Goal: Information Seeking & Learning: Check status

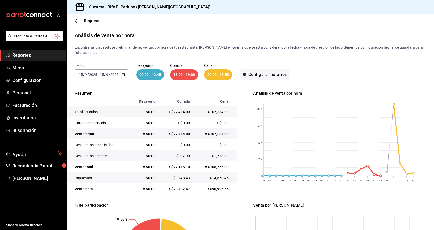
scroll to position [92, 0]
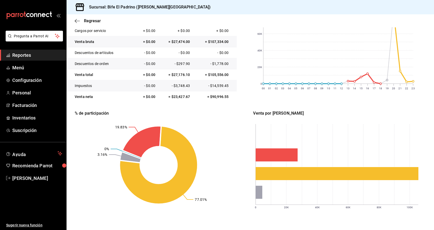
drag, startPoint x: 80, startPoint y: 207, endPoint x: 93, endPoint y: 204, distance: 13.3
click at [93, 204] on rect at bounding box center [159, 165] width 168 height 97
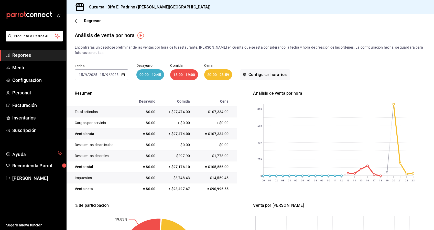
click at [122, 77] on div "[DATE] [DATE] - [DATE] [DATE]" at bounding box center [102, 74] width 54 height 11
click at [100, 99] on span "Ayer" at bounding box center [99, 101] width 40 height 5
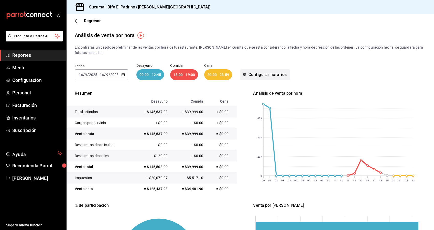
click at [269, 76] on button "Configurar horarios" at bounding box center [266, 74] width 50 height 11
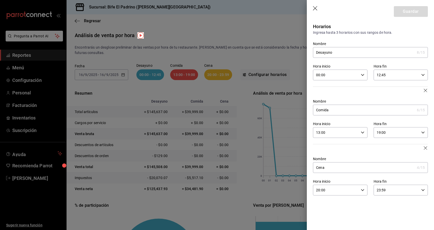
click at [337, 188] on input "20:00" at bounding box center [336, 190] width 46 height 10
click at [331, 196] on span "19" at bounding box center [326, 196] width 19 height 4
type input "19:00"
click at [405, 13] on div at bounding box center [217, 115] width 434 height 230
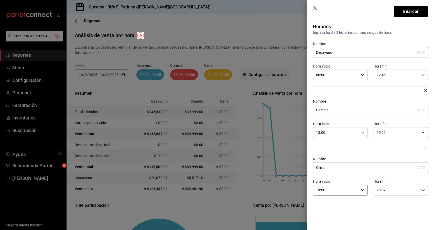
click at [405, 13] on button "Guardar" at bounding box center [411, 11] width 34 height 11
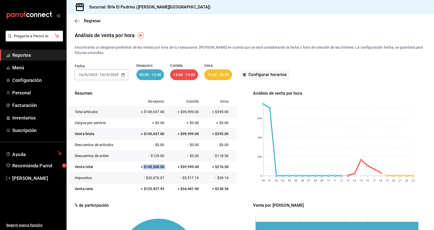
drag, startPoint x: 141, startPoint y: 168, endPoint x: 166, endPoint y: 168, distance: 25.6
click at [166, 168] on tr "Venta total = $145,508.00 = $39,999.00 = $276.50" at bounding box center [152, 167] width 170 height 11
click at [85, 21] on span "Regresar" at bounding box center [92, 20] width 17 height 5
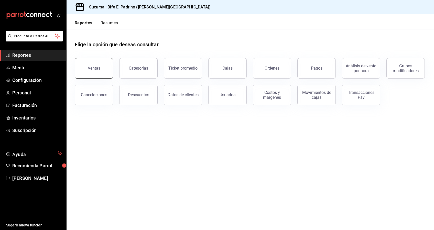
click at [100, 67] on button "Ventas" at bounding box center [94, 68] width 38 height 20
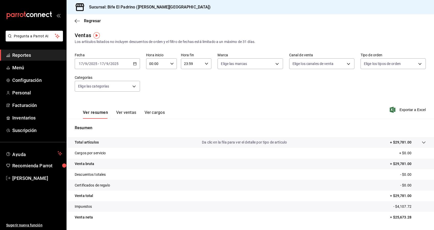
click at [134, 67] on div "[DATE] [DATE] - [DATE] [DATE]" at bounding box center [107, 63] width 65 height 11
click at [154, 68] on input "00:00" at bounding box center [157, 64] width 22 height 10
click at [151, 98] on span "20" at bounding box center [152, 99] width 7 height 4
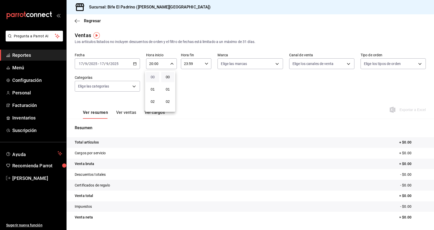
click at [153, 78] on span "00" at bounding box center [152, 77] width 7 height 4
type input "00:00"
click at [205, 66] on div at bounding box center [217, 115] width 434 height 230
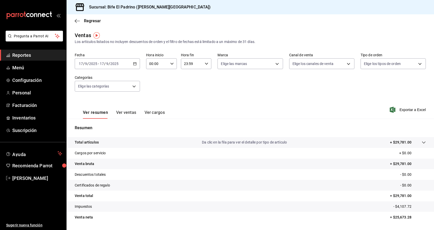
click at [205, 66] on div "23:59 Hora fin" at bounding box center [196, 63] width 31 height 11
click at [186, 95] on span "12" at bounding box center [186, 96] width 7 height 4
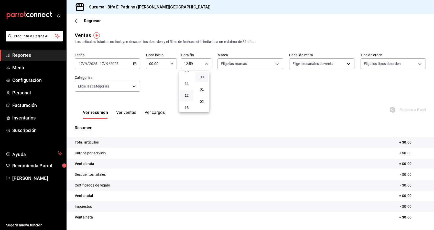
click at [203, 77] on span "00" at bounding box center [202, 77] width 7 height 4
type input "12:00"
click at [217, 82] on div at bounding box center [217, 115] width 434 height 230
click at [136, 65] on icon "button" at bounding box center [135, 64] width 4 height 4
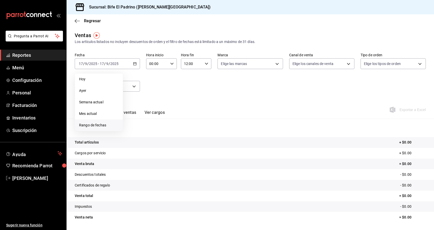
click at [100, 124] on span "Rango de fechas" at bounding box center [99, 125] width 40 height 5
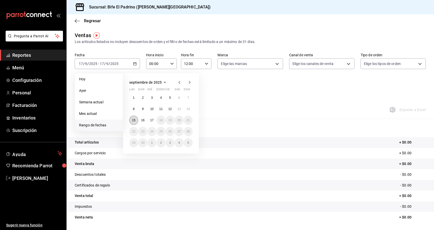
click at [135, 120] on abbr "15" at bounding box center [133, 121] width 3 height 4
click at [142, 119] on abbr "16" at bounding box center [142, 121] width 3 height 4
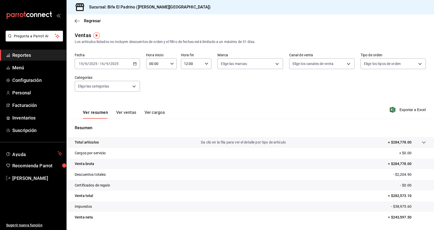
scroll to position [15, 0]
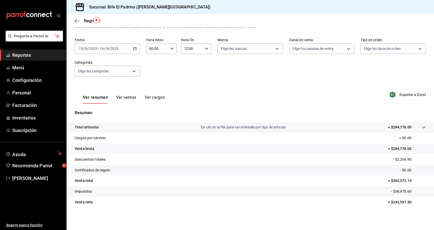
click at [390, 180] on p "= $282,573.10" at bounding box center [407, 180] width 38 height 5
drag, startPoint x: 386, startPoint y: 180, endPoint x: 416, endPoint y: 178, distance: 29.8
click at [416, 178] on p "= $282,573.10" at bounding box center [407, 180] width 38 height 5
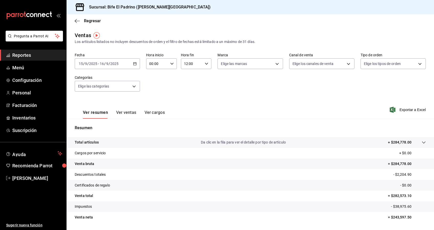
click at [376, 198] on tr "Venta total = $282,573.10" at bounding box center [251, 196] width 368 height 11
drag, startPoint x: 389, startPoint y: 196, endPoint x: 409, endPoint y: 194, distance: 20.1
click at [409, 194] on p "= $282,573.10" at bounding box center [407, 195] width 38 height 5
copy p "282,573.10"
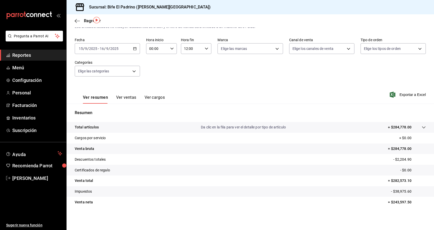
click at [259, 95] on div "Ver resumen Ver ventas Ver cargos Exportar a Excel" at bounding box center [251, 93] width 368 height 21
click at [83, 22] on span "Regresar" at bounding box center [88, 20] width 26 height 5
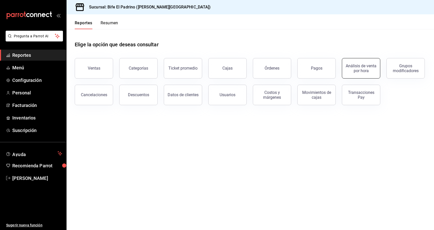
click at [361, 68] on div "Análisis de venta por hora" at bounding box center [362, 69] width 32 height 10
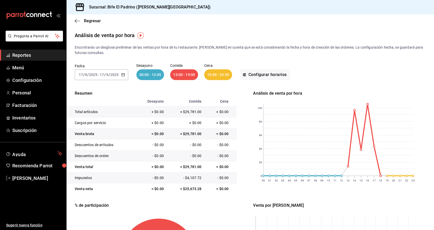
click at [117, 75] on input "2025" at bounding box center [114, 75] width 9 height 4
click at [123, 75] on \(Stroke\) "button" at bounding box center [123, 74] width 3 height 0
click at [98, 100] on span "Ayer" at bounding box center [99, 101] width 40 height 5
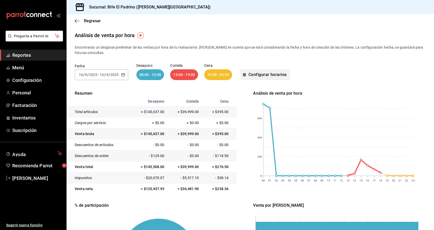
click at [247, 79] on button "Configurar horarios" at bounding box center [266, 74] width 50 height 11
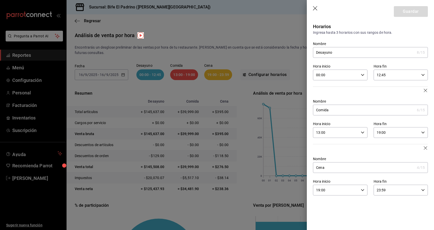
click at [427, 71] on div "12:45 Hora fin" at bounding box center [401, 75] width 54 height 11
click at [392, 88] on span "12" at bounding box center [387, 88] width 19 height 4
click at [416, 90] on button "00" at bounding box center [414, 88] width 25 height 10
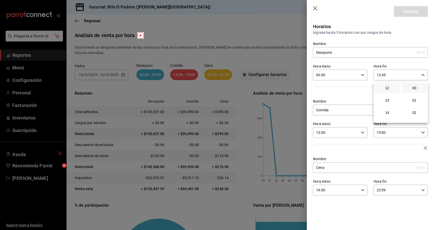
type input "12:00"
click at [367, 62] on div at bounding box center [217, 115] width 434 height 230
click at [410, 13] on button "Guardar" at bounding box center [411, 11] width 34 height 11
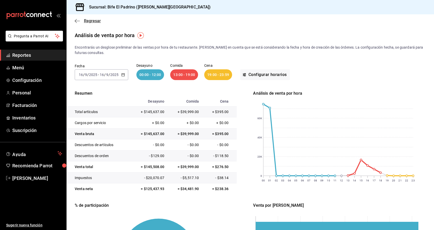
click at [82, 22] on span "Regresar" at bounding box center [88, 20] width 26 height 5
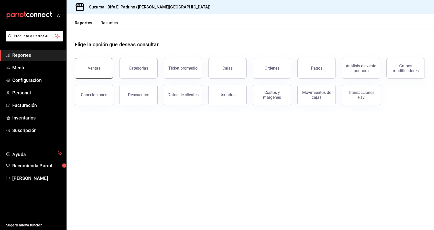
click at [96, 70] on div "Ventas" at bounding box center [94, 68] width 13 height 5
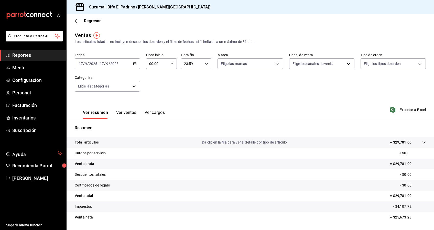
click at [134, 63] on icon "button" at bounding box center [135, 64] width 4 height 4
click at [103, 123] on span "Rango de fechas" at bounding box center [99, 125] width 40 height 5
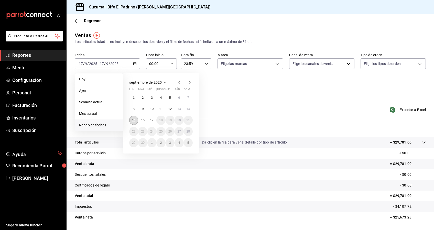
click at [130, 119] on button "15" at bounding box center [133, 120] width 9 height 9
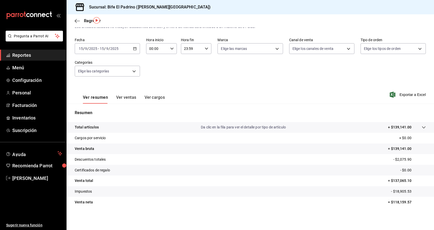
scroll to position [15, 0]
click at [205, 51] on div "23:59 Hora fin" at bounding box center [196, 48] width 31 height 11
click at [190, 92] on span "12" at bounding box center [186, 91] width 7 height 4
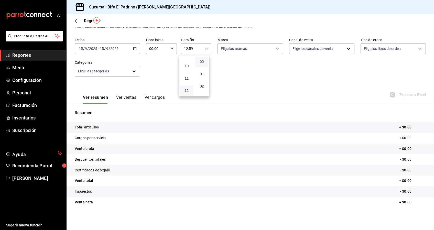
click at [203, 63] on span "00" at bounding box center [202, 62] width 7 height 4
type input "12:00"
click at [128, 49] on div at bounding box center [217, 115] width 434 height 230
click at [133, 50] on \(Stroke\) "button" at bounding box center [134, 48] width 3 height 3
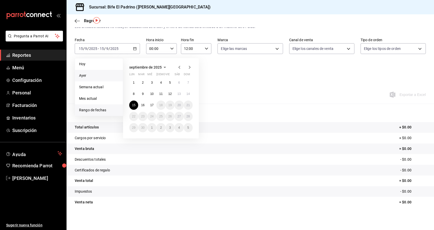
click at [104, 73] on span "Ayer" at bounding box center [99, 75] width 40 height 5
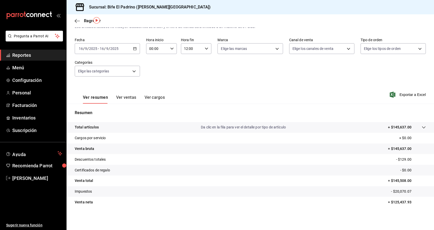
click at [88, 18] on div "Regresar" at bounding box center [251, 20] width 368 height 13
click at [88, 19] on span "Regresar" at bounding box center [92, 20] width 17 height 5
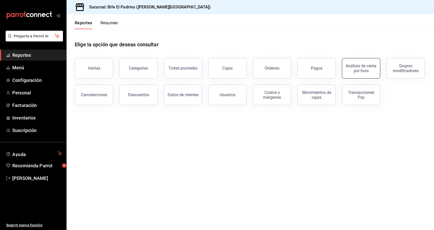
click at [350, 71] on div "Análisis de venta por hora" at bounding box center [362, 69] width 32 height 10
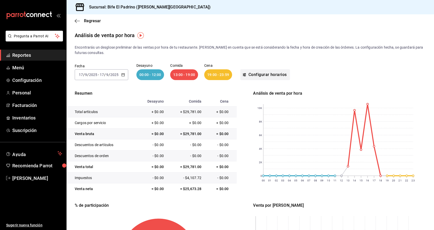
click at [260, 77] on button "Configurar horarios" at bounding box center [266, 74] width 50 height 11
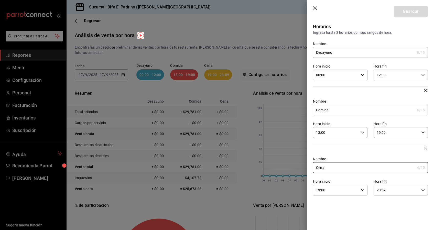
click at [407, 133] on input "19:00" at bounding box center [397, 133] width 46 height 10
click at [386, 157] on span "20" at bounding box center [387, 158] width 19 height 4
type input "20:00"
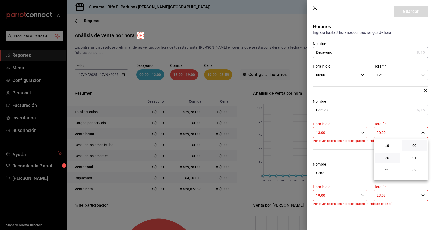
click at [341, 194] on div at bounding box center [217, 115] width 434 height 230
click at [358, 195] on input "19:00" at bounding box center [336, 196] width 46 height 10
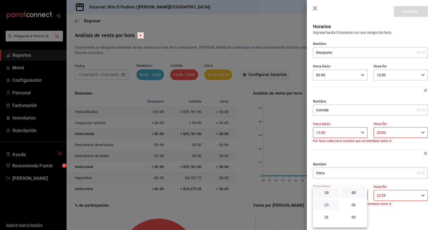
click at [328, 203] on span "20" at bounding box center [326, 205] width 19 height 4
type input "20:00"
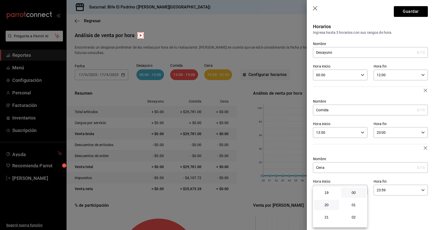
click at [354, 147] on div at bounding box center [217, 115] width 434 height 230
click at [419, 11] on button "Guardar" at bounding box center [411, 11] width 34 height 11
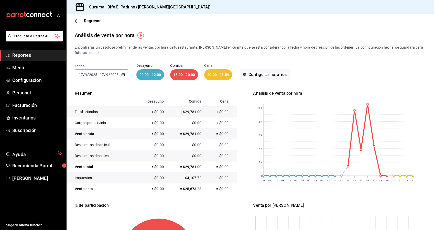
click at [123, 76] on icon "button" at bounding box center [123, 75] width 4 height 4
click at [89, 149] on span "Rango de fechas" at bounding box center [99, 147] width 40 height 5
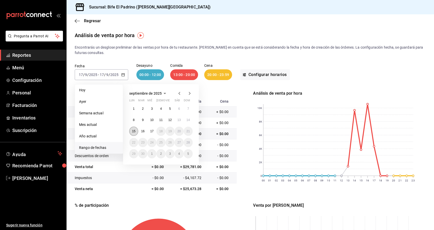
click at [133, 131] on abbr "15" at bounding box center [133, 132] width 3 height 4
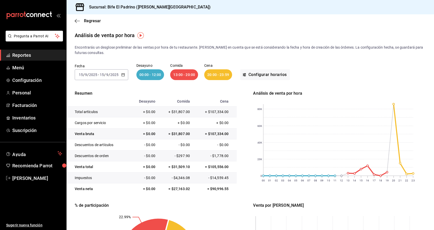
click at [122, 76] on icon "button" at bounding box center [123, 75] width 4 height 4
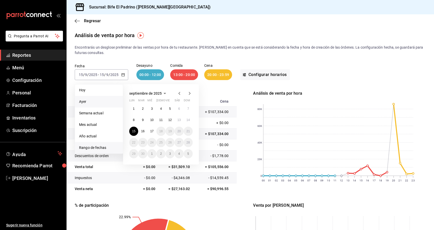
click at [105, 100] on span "Ayer" at bounding box center [99, 101] width 40 height 5
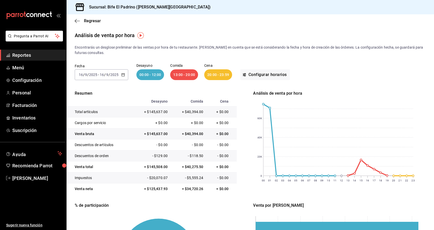
click at [125, 77] on div "[DATE] [DATE] - [DATE] [DATE]" at bounding box center [102, 74] width 54 height 11
click at [94, 146] on span "Rango de fechas" at bounding box center [99, 147] width 40 height 5
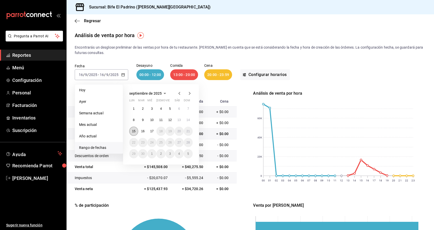
click at [136, 132] on button "15" at bounding box center [133, 131] width 9 height 9
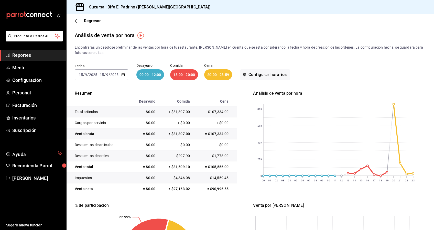
click at [122, 77] on div "[DATE] [DATE] - [DATE] [DATE]" at bounding box center [102, 74] width 54 height 11
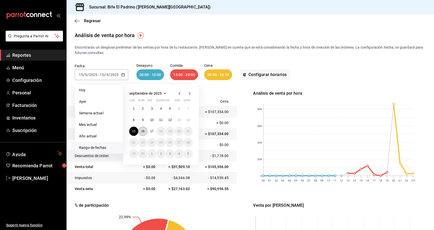
click at [143, 131] on abbr "16" at bounding box center [142, 132] width 3 height 4
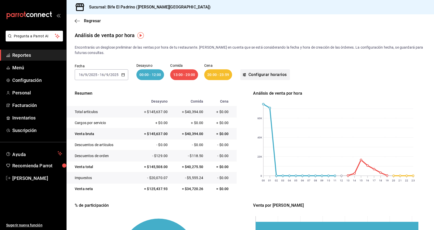
click at [263, 72] on button "Configurar horarios" at bounding box center [266, 74] width 50 height 11
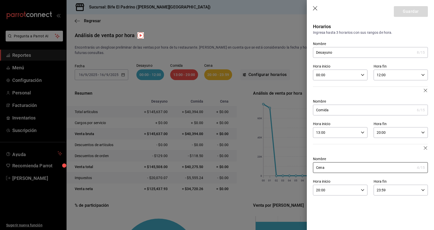
click at [363, 76] on icon "button" at bounding box center [363, 75] width 4 height 4
click at [329, 107] on button "08" at bounding box center [326, 110] width 25 height 10
click at [355, 106] on span "30" at bounding box center [354, 107] width 19 height 4
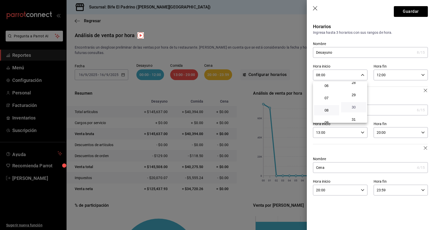
type input "08:30"
click at [423, 75] on div at bounding box center [217, 115] width 434 height 230
click at [423, 75] on \(Stroke\) "button" at bounding box center [423, 75] width 3 height 2
click at [414, 104] on span "45" at bounding box center [414, 104] width 19 height 4
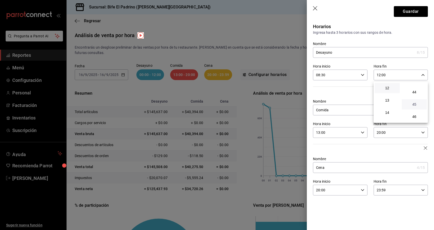
type input "12:45"
click at [353, 94] on div at bounding box center [217, 115] width 434 height 230
click at [361, 133] on div "13:00 Hora inicio" at bounding box center [340, 132] width 54 height 11
click at [329, 143] on span "12" at bounding box center [326, 145] width 19 height 4
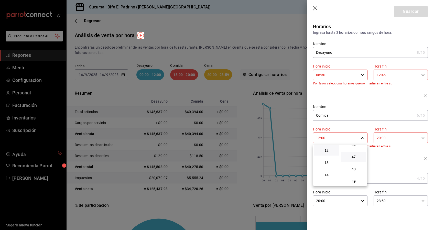
scroll to position [567, 0]
click at [354, 149] on span "46" at bounding box center [354, 150] width 19 height 4
type input "12:46"
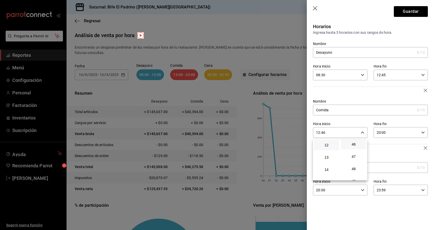
click at [370, 94] on div at bounding box center [217, 115] width 434 height 230
click at [399, 97] on div "Nombre Comida 6 /15 Nombre" at bounding box center [367, 104] width 121 height 23
click at [423, 133] on \(Stroke\) "button" at bounding box center [423, 133] width 3 height 2
click at [387, 154] on span "18" at bounding box center [387, 155] width 19 height 4
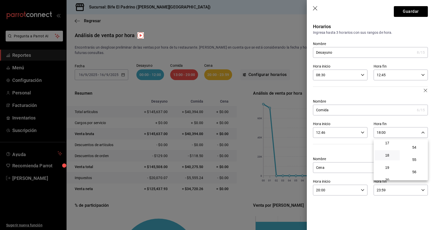
scroll to position [697, 0]
click at [416, 176] on span "59" at bounding box center [414, 174] width 19 height 4
type input "18:59"
click at [365, 147] on div at bounding box center [217, 115] width 434 height 230
click at [365, 191] on div "20:00 Hora inicio" at bounding box center [340, 190] width 54 height 11
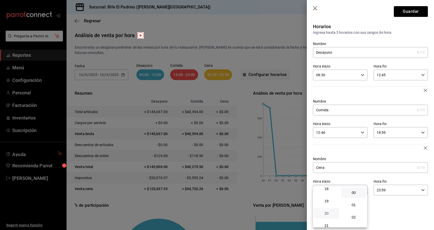
scroll to position [225, 0]
click at [331, 202] on span "19" at bounding box center [326, 202] width 19 height 4
type input "19:00"
click at [330, 203] on span "19" at bounding box center [326, 202] width 19 height 4
click at [357, 193] on span "00" at bounding box center [354, 193] width 19 height 4
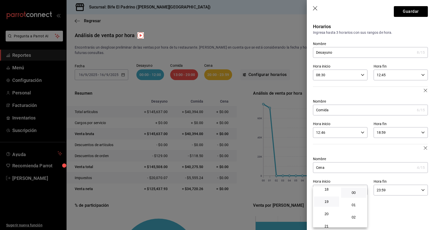
click at [360, 177] on div at bounding box center [217, 115] width 434 height 230
click at [408, 10] on button "Guardar" at bounding box center [411, 11] width 34 height 11
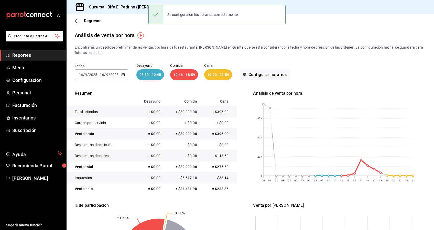
click at [123, 76] on icon "button" at bounding box center [123, 75] width 4 height 4
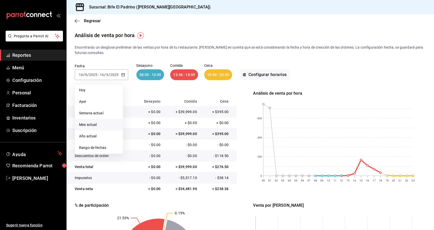
click at [100, 120] on li "Mes actual" at bounding box center [99, 125] width 48 height 12
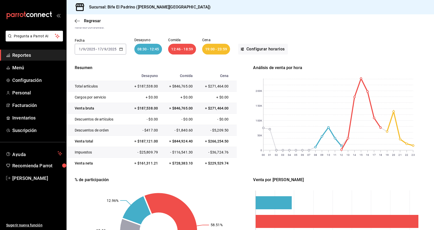
scroll to position [92, 0]
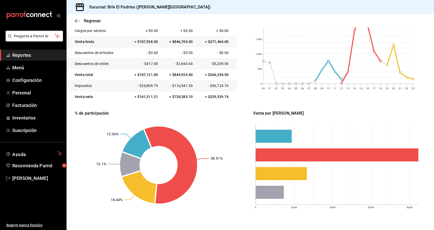
click at [39, 53] on span "Reportes" at bounding box center [37, 55] width 50 height 7
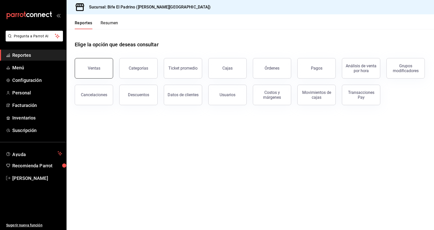
click at [101, 75] on button "Ventas" at bounding box center [94, 68] width 38 height 20
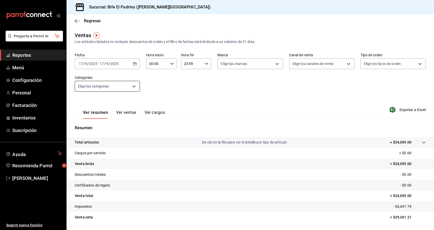
click at [133, 82] on body "Pregunta a Parrot AI Reportes Menú Configuración Personal Facturación Inventari…" at bounding box center [217, 115] width 434 height 230
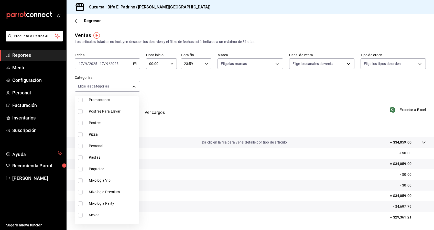
scroll to position [322, 0]
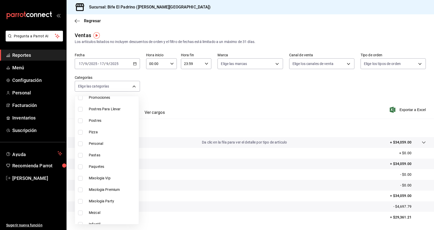
click at [83, 168] on label at bounding box center [81, 167] width 7 height 5
click at [83, 168] on input "checkbox" at bounding box center [80, 167] width 5 height 5
checkbox input "false"
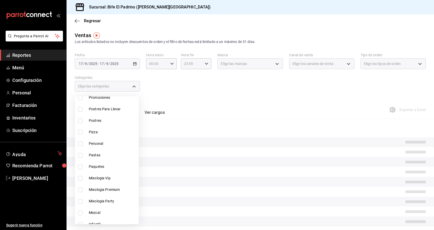
click at [81, 166] on input "checkbox" at bounding box center [80, 167] width 5 height 5
checkbox input "true"
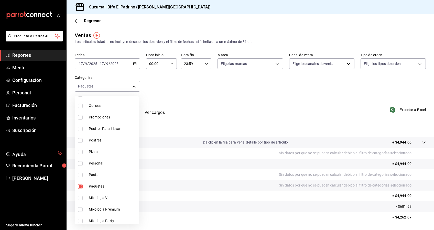
scroll to position [306, 0]
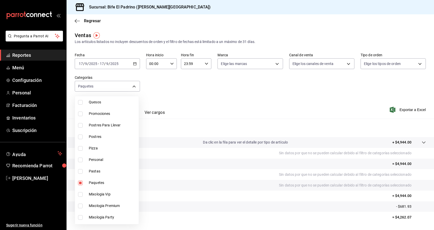
click at [100, 114] on span "Promociones" at bounding box center [113, 113] width 48 height 5
type input "03c177af-a5e8-4afb-9c96-a7abb0e0f4bf,16423168-21c7-48f5-852c-e97a4c0fafd1"
checkbox input "true"
click at [134, 66] on div at bounding box center [217, 115] width 434 height 230
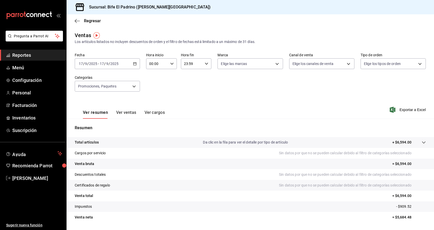
click at [134, 66] on div "[DATE] [DATE] - [DATE] [DATE]" at bounding box center [107, 63] width 65 height 11
click at [92, 113] on span "Mes actual" at bounding box center [99, 113] width 40 height 5
click at [133, 112] on button "Ver ventas" at bounding box center [126, 114] width 20 height 9
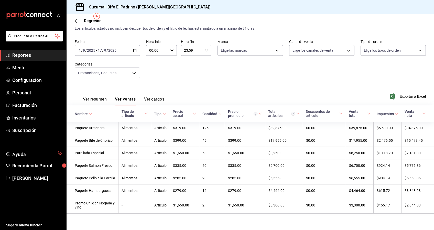
scroll to position [20, 0]
click at [283, 223] on main "Regresar Ventas Los artículos listados no incluyen descuentos de orden y el fil…" at bounding box center [251, 115] width 368 height 229
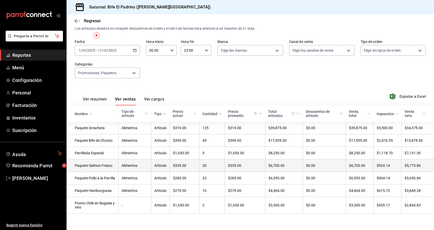
scroll to position [0, 0]
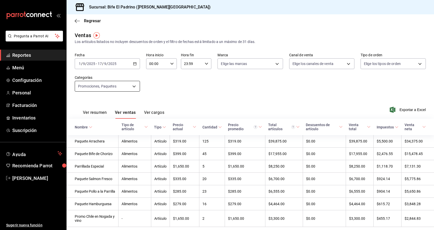
click at [134, 84] on body "Pregunta a Parrot AI Reportes Menú Configuración Personal Facturación Inventari…" at bounding box center [217, 115] width 434 height 230
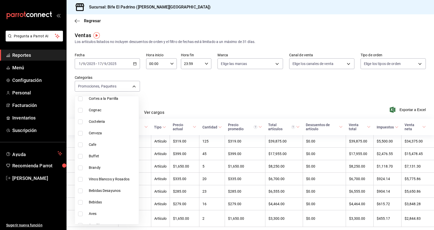
scroll to position [616, 0]
